Goal: Information Seeking & Learning: Find specific fact

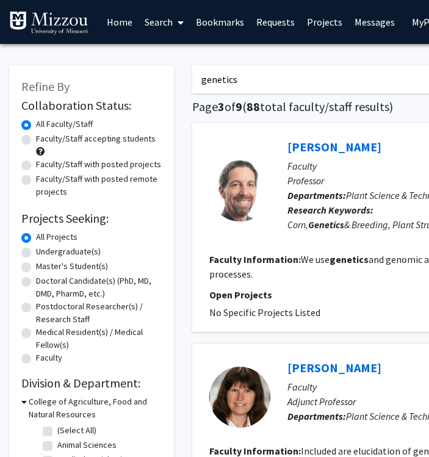
drag, startPoint x: 248, startPoint y: 88, endPoint x: 92, endPoint y: 75, distance: 156.1
type input "cornish"
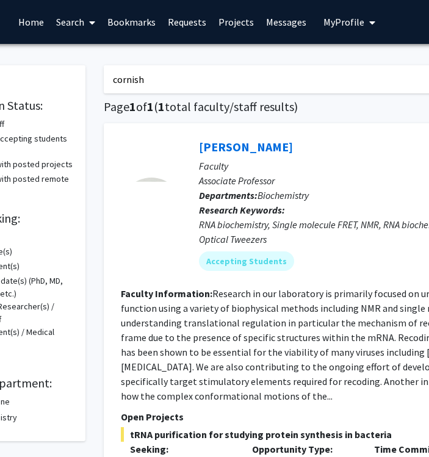
scroll to position [0, 118]
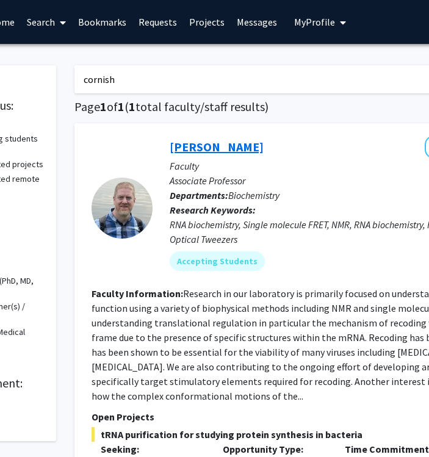
click at [218, 144] on link "[PERSON_NAME]" at bounding box center [217, 146] width 94 height 15
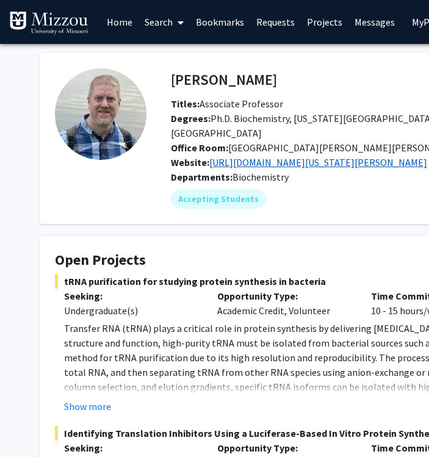
click at [273, 156] on link "[URL][DOMAIN_NAME][US_STATE][PERSON_NAME]" at bounding box center [318, 162] width 218 height 12
click at [164, 18] on link "Search" at bounding box center [163, 22] width 51 height 43
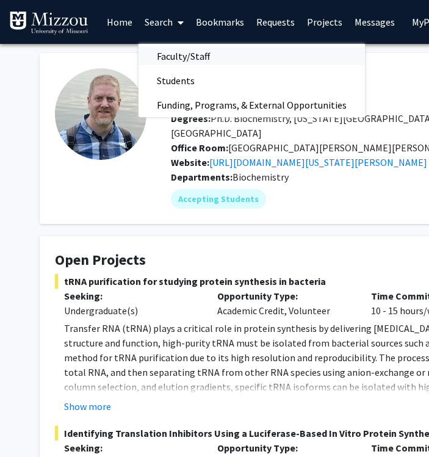
click at [196, 54] on span "Faculty/Staff" at bounding box center [183, 56] width 90 height 24
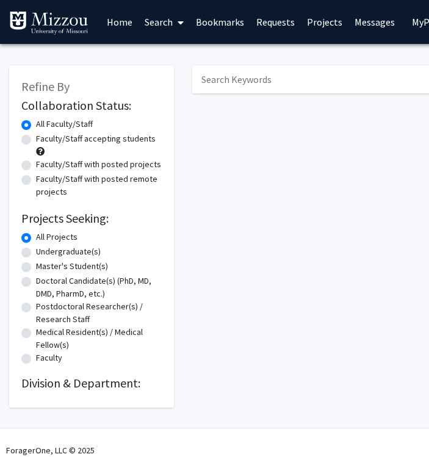
click at [246, 84] on input "Search Keywords" at bounding box center [431, 79] width 479 height 28
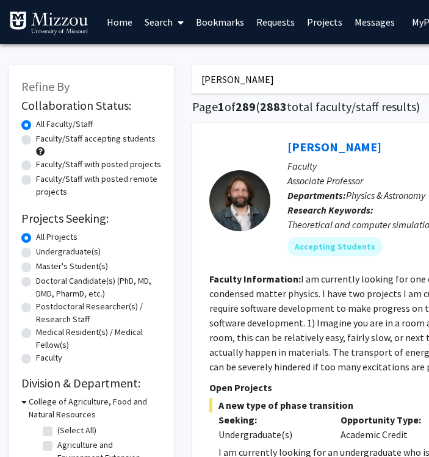
type input "[PERSON_NAME]"
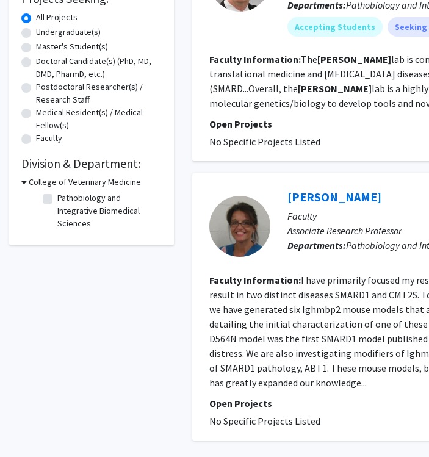
scroll to position [297, 0]
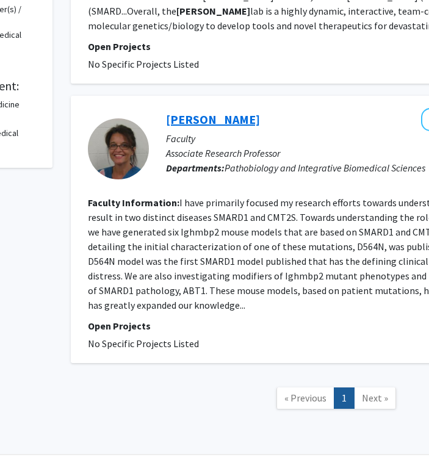
click at [232, 121] on link "[PERSON_NAME]" at bounding box center [213, 119] width 94 height 15
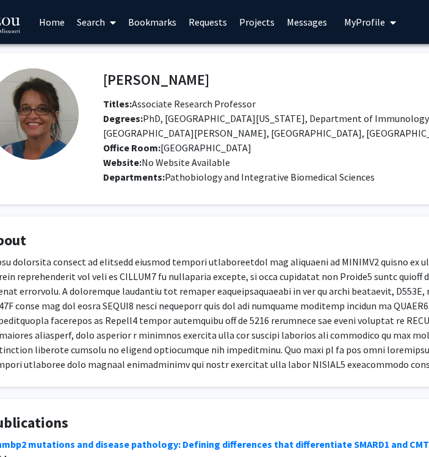
scroll to position [0, 68]
click at [103, 21] on link "Search" at bounding box center [95, 22] width 51 height 43
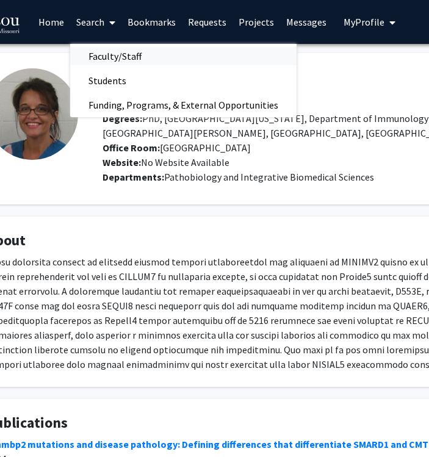
click at [129, 59] on span "Faculty/Staff" at bounding box center [115, 56] width 90 height 24
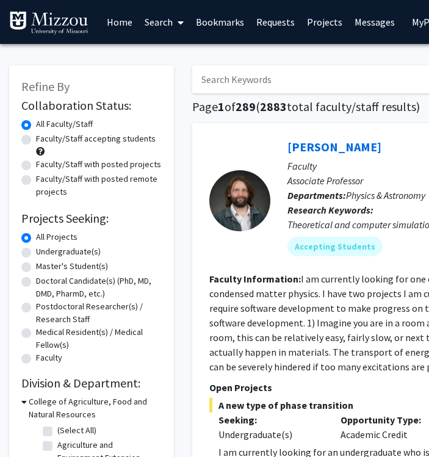
click at [257, 77] on input "Search Keywords" at bounding box center [431, 79] width 479 height 28
type input "[PERSON_NAME]"
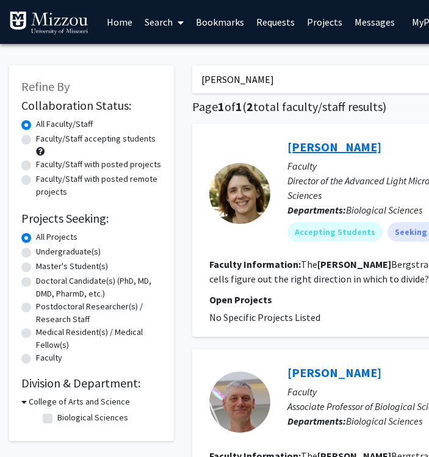
click at [329, 146] on link "[PERSON_NAME]" at bounding box center [334, 146] width 94 height 15
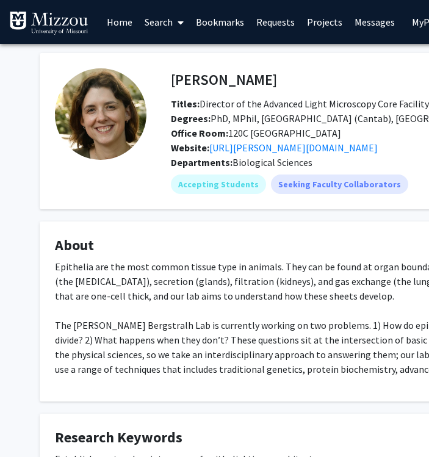
click at [162, 23] on link "Search" at bounding box center [163, 22] width 51 height 43
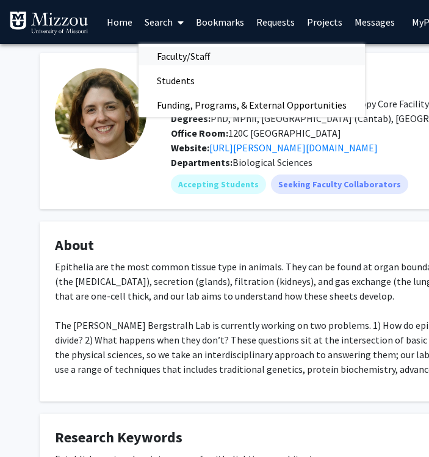
click at [184, 57] on span "Faculty/Staff" at bounding box center [183, 56] width 90 height 24
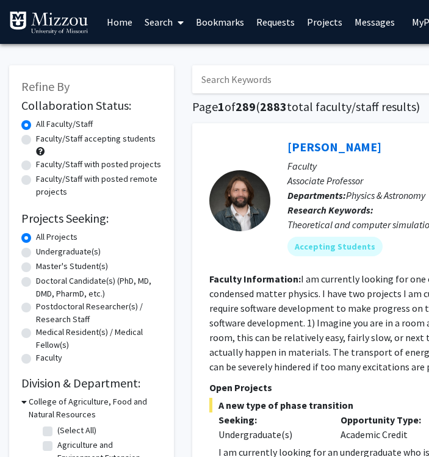
click at [267, 84] on input "Search Keywords" at bounding box center [431, 79] width 479 height 28
type input "heng"
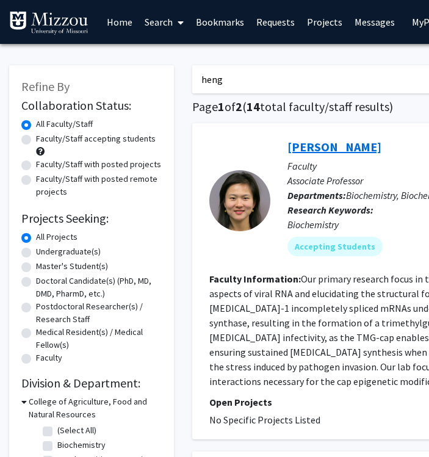
click at [313, 141] on link "[PERSON_NAME]" at bounding box center [334, 146] width 94 height 15
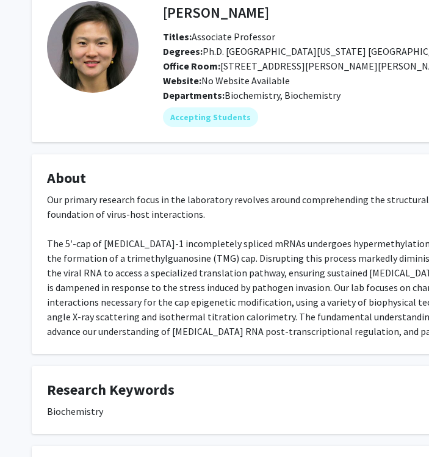
scroll to position [0, 8]
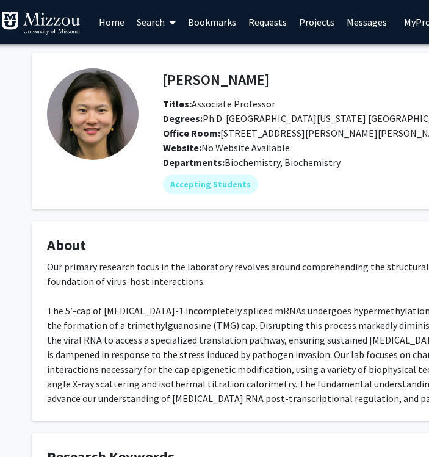
click at [173, 22] on icon at bounding box center [173, 23] width 6 height 10
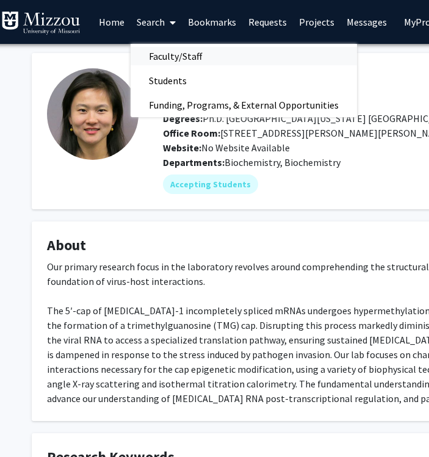
click at [197, 56] on span "Faculty/Staff" at bounding box center [176, 56] width 90 height 24
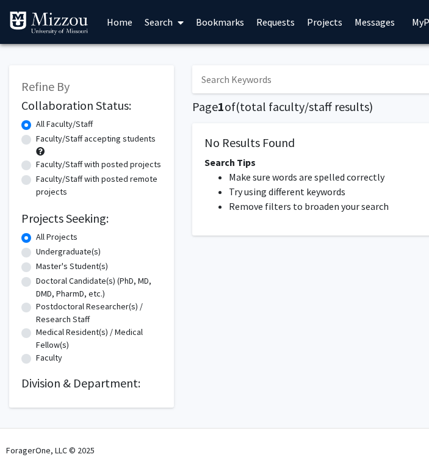
click at [231, 85] on input "Search Keywords" at bounding box center [431, 79] width 479 height 28
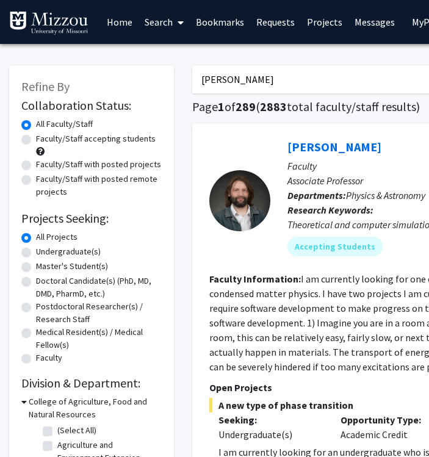
type input "[PERSON_NAME]"
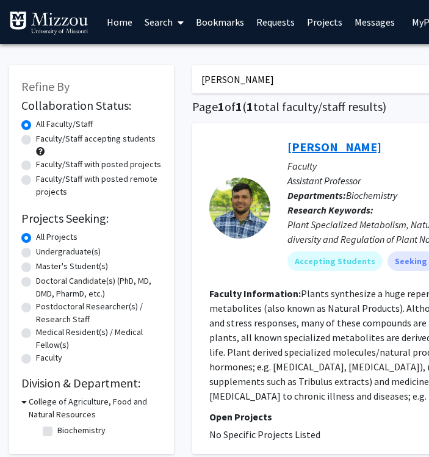
click at [332, 148] on link "[PERSON_NAME]" at bounding box center [334, 146] width 94 height 15
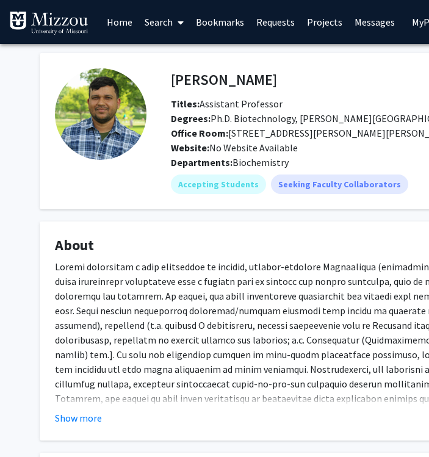
click at [158, 24] on link "Search" at bounding box center [163, 22] width 51 height 43
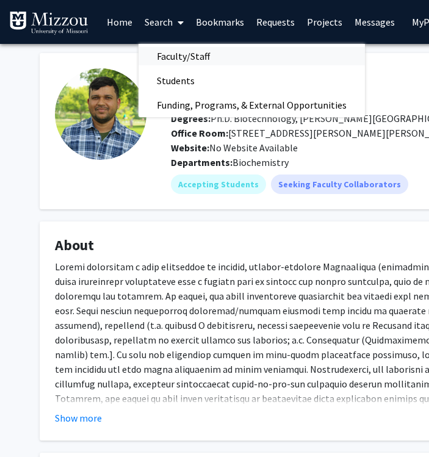
click at [185, 56] on span "Faculty/Staff" at bounding box center [183, 56] width 90 height 24
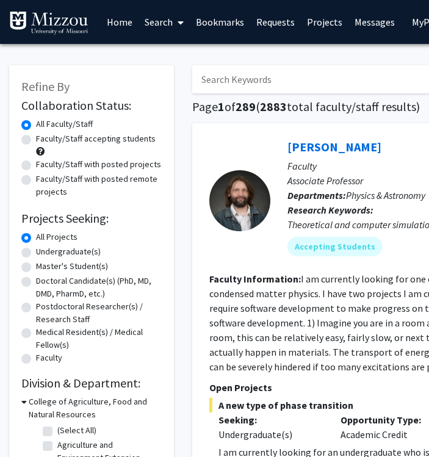
click at [240, 85] on input "Search Keywords" at bounding box center [431, 79] width 479 height 28
type input "sparks"
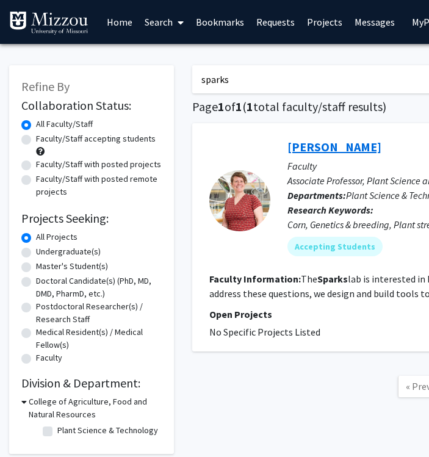
click at [331, 145] on link "[PERSON_NAME]" at bounding box center [334, 146] width 94 height 15
